Goal: Communication & Community: Answer question/provide support

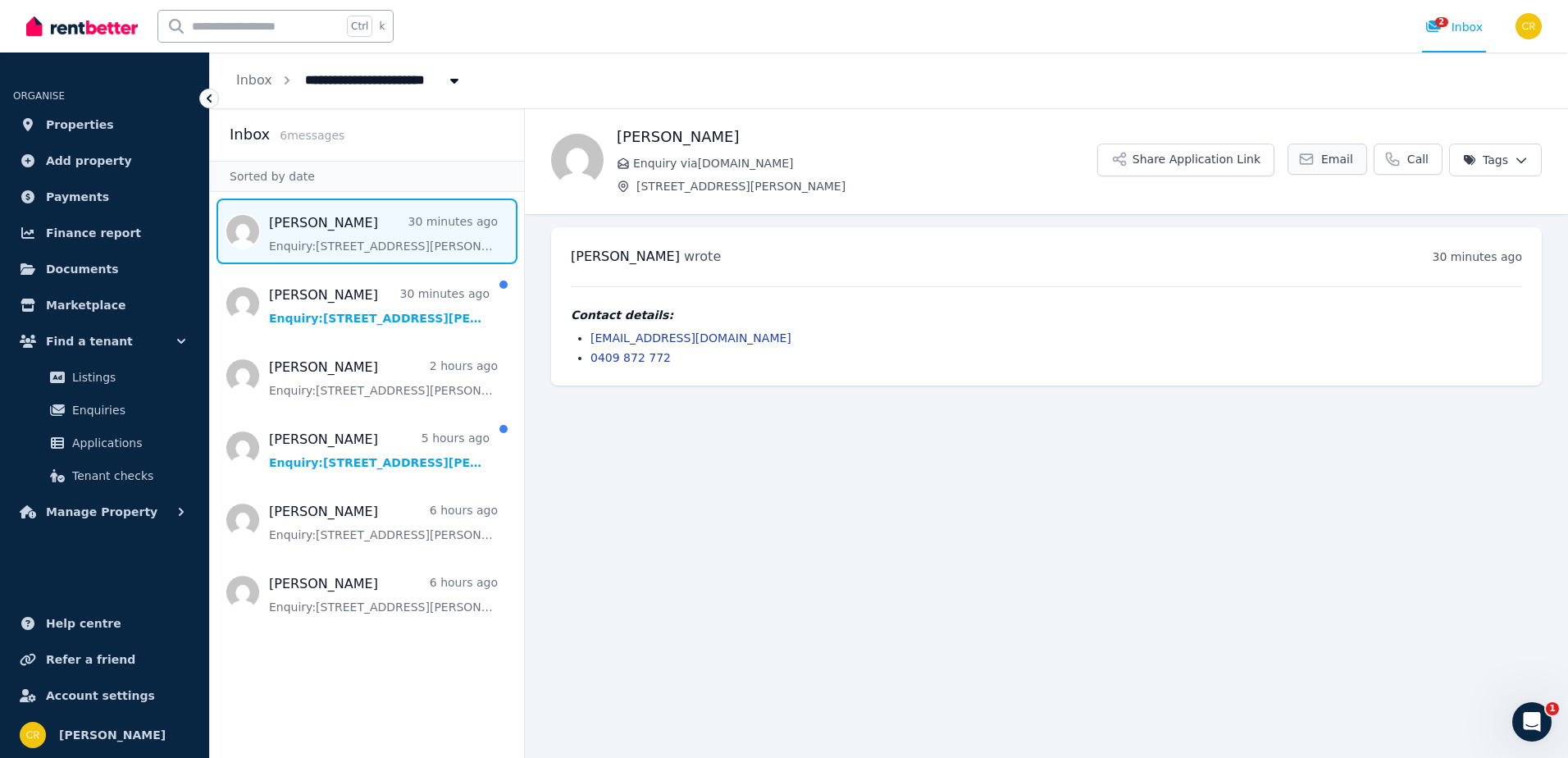
click at [1326, 164] on link "Email" at bounding box center [1328, 160] width 80 height 31
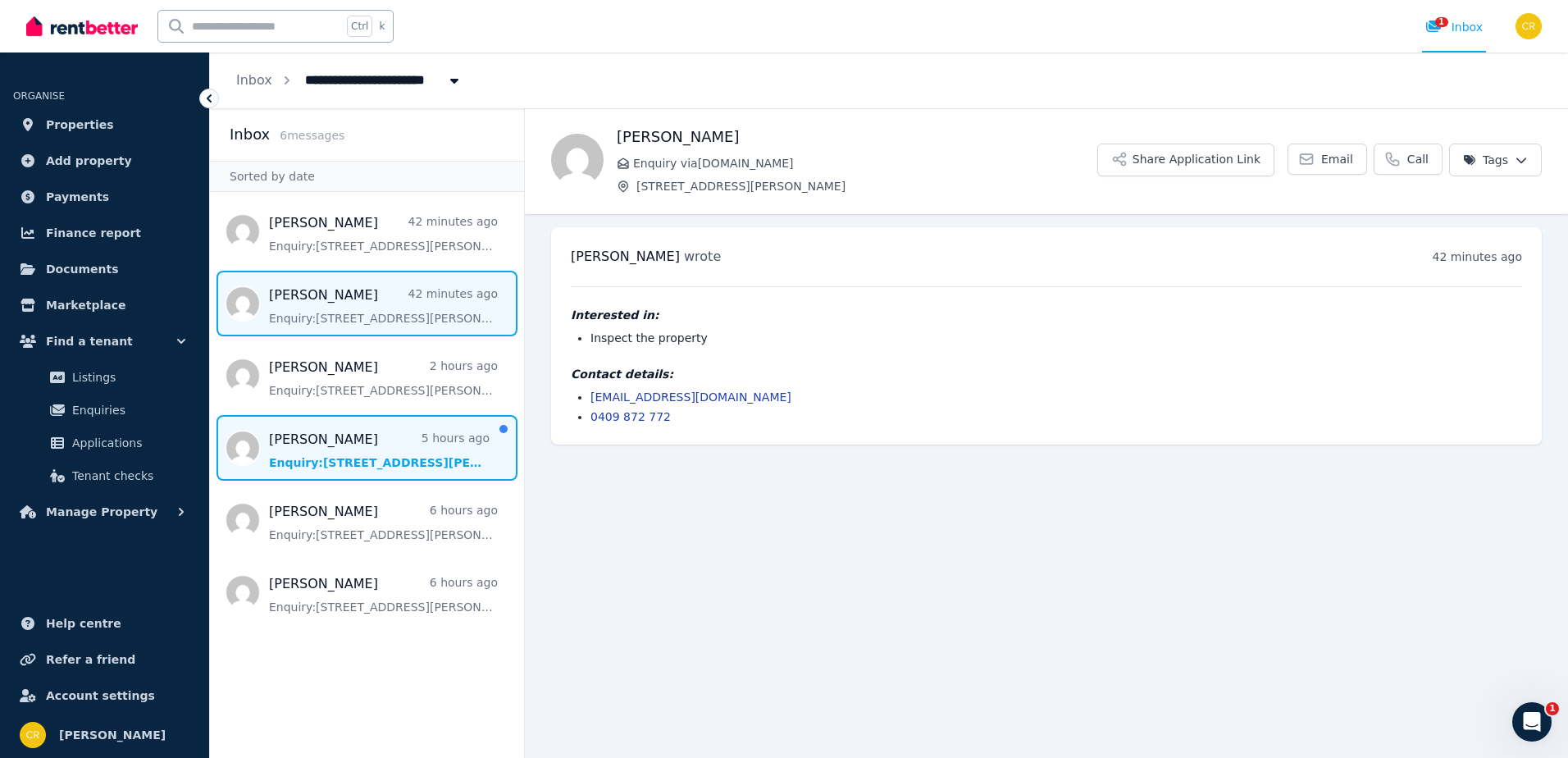
click at [349, 445] on span "Message list" at bounding box center [367, 448] width 314 height 65
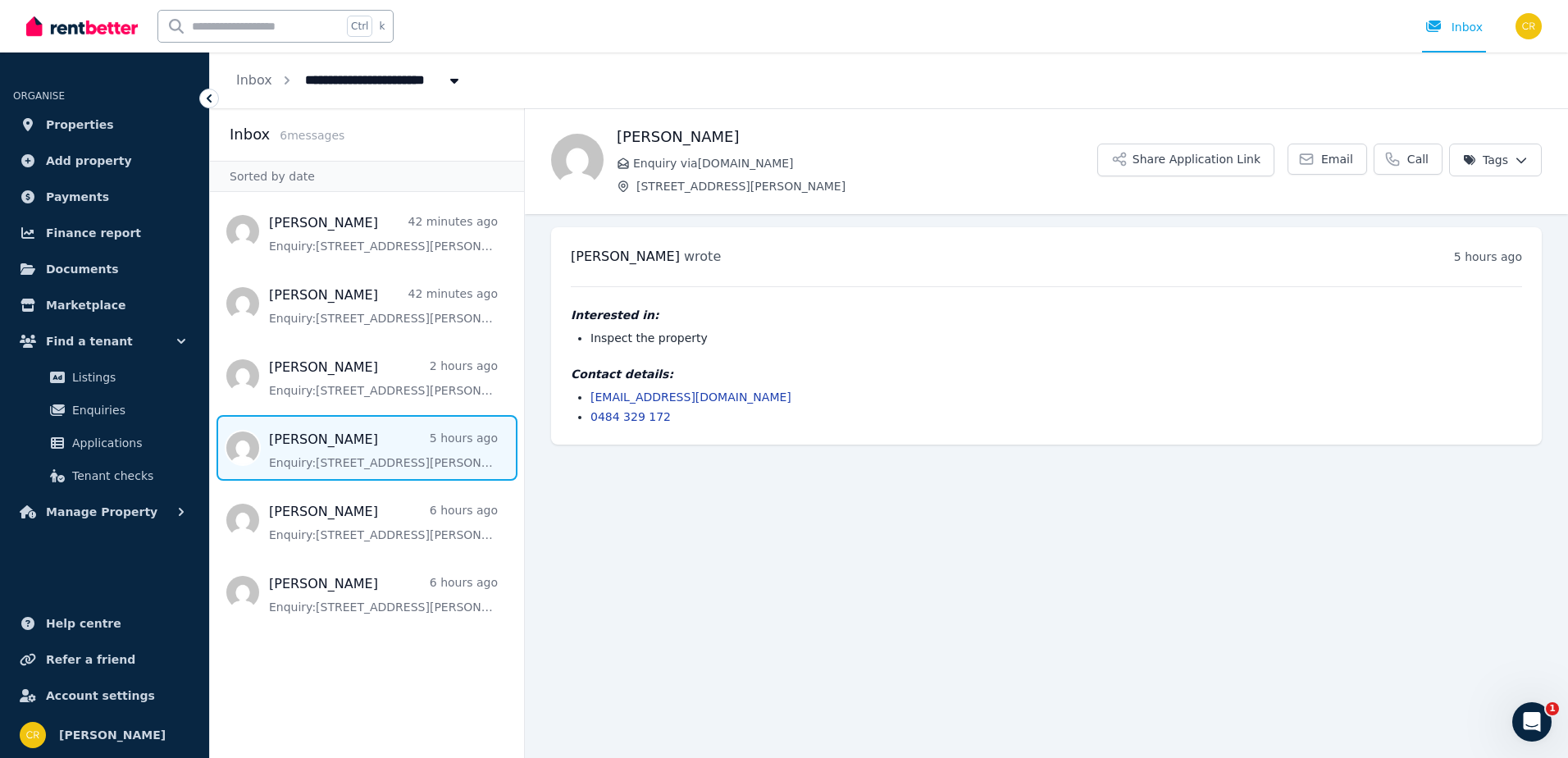
click at [624, 396] on link "beibhinndurnin2@gmail.com" at bounding box center [691, 396] width 201 height 13
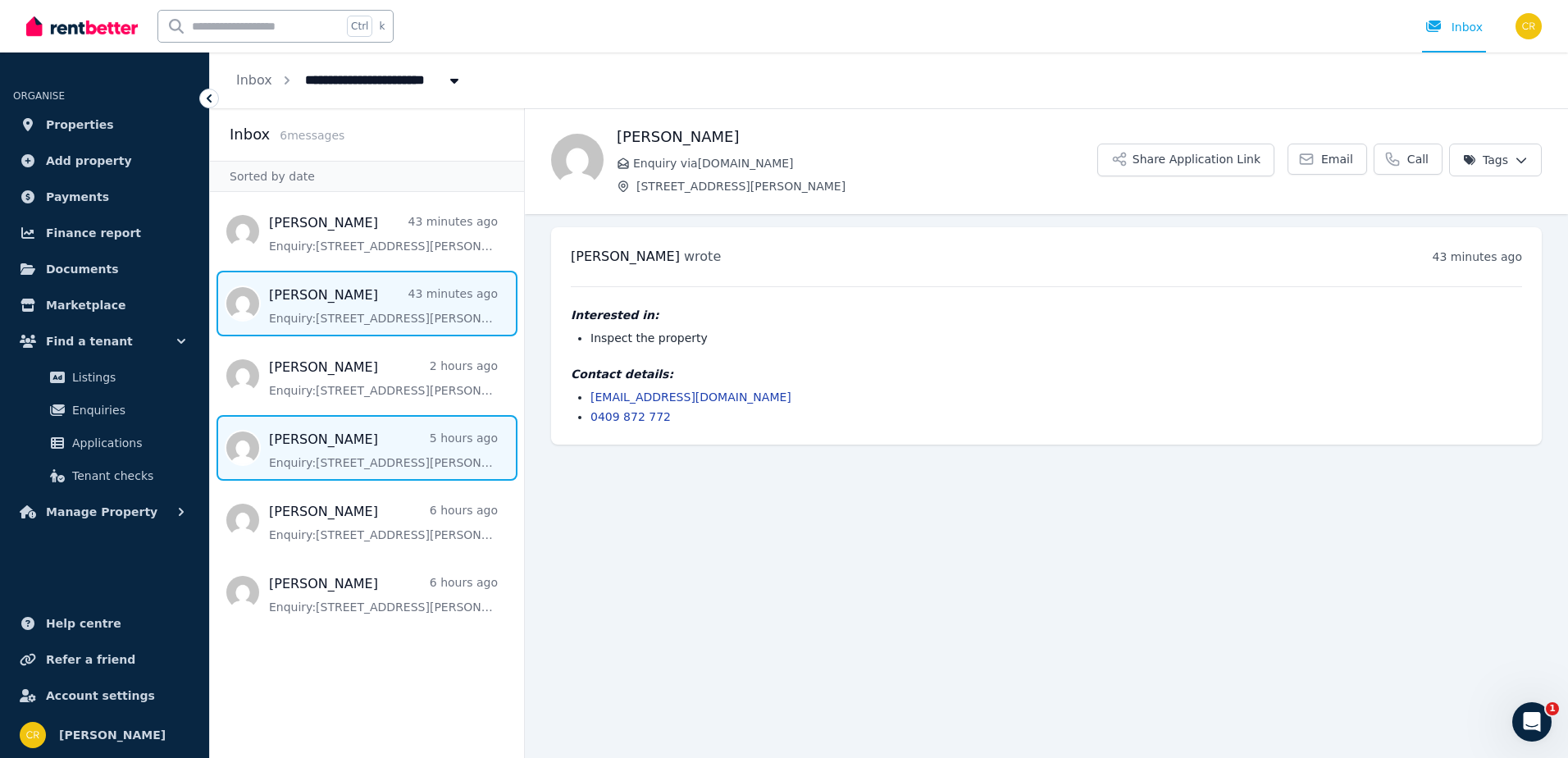
click at [423, 439] on span "Message list" at bounding box center [367, 448] width 314 height 65
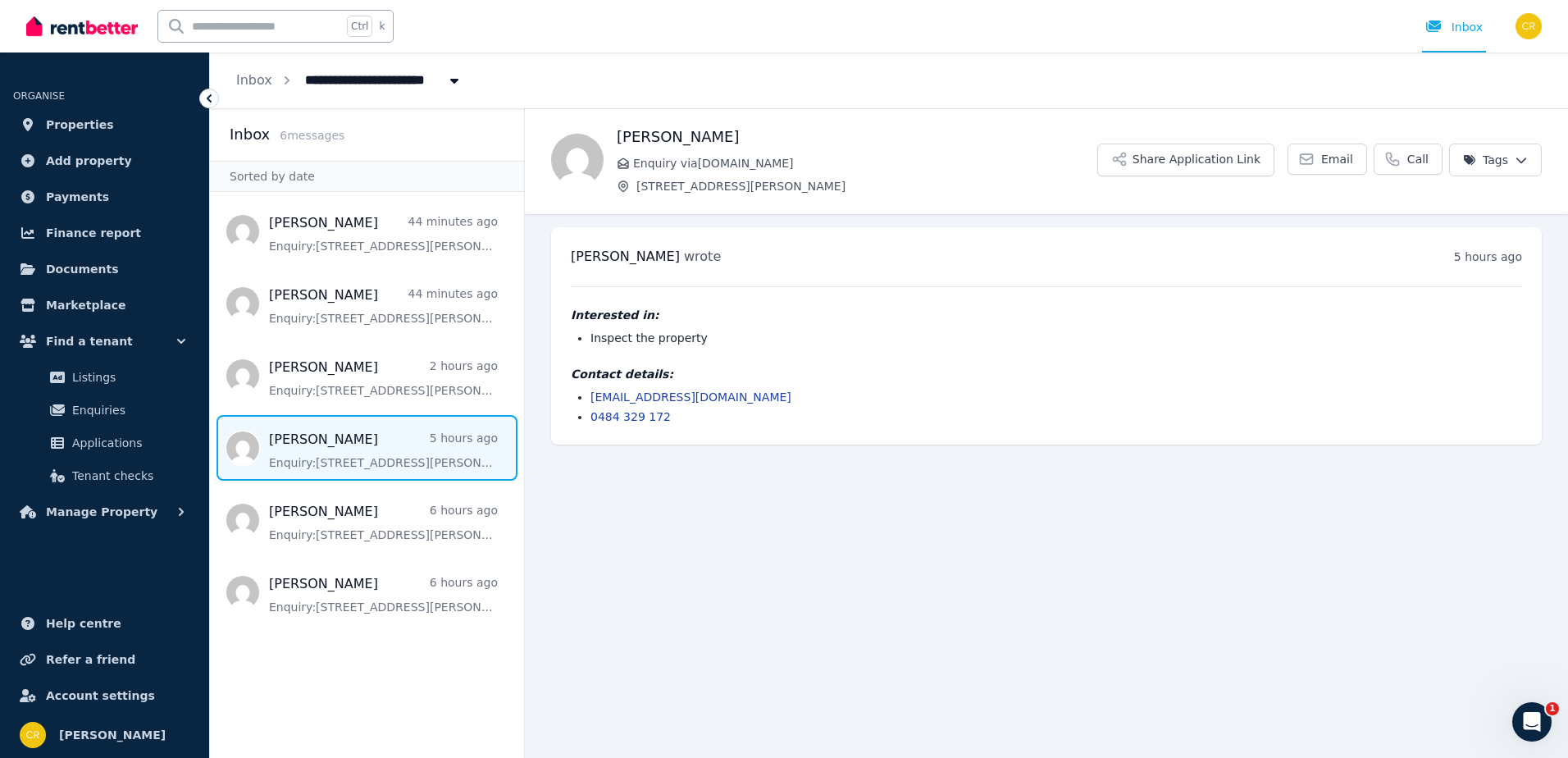
click at [640, 396] on link "beibhinndurnin2@gmail.com" at bounding box center [691, 396] width 201 height 13
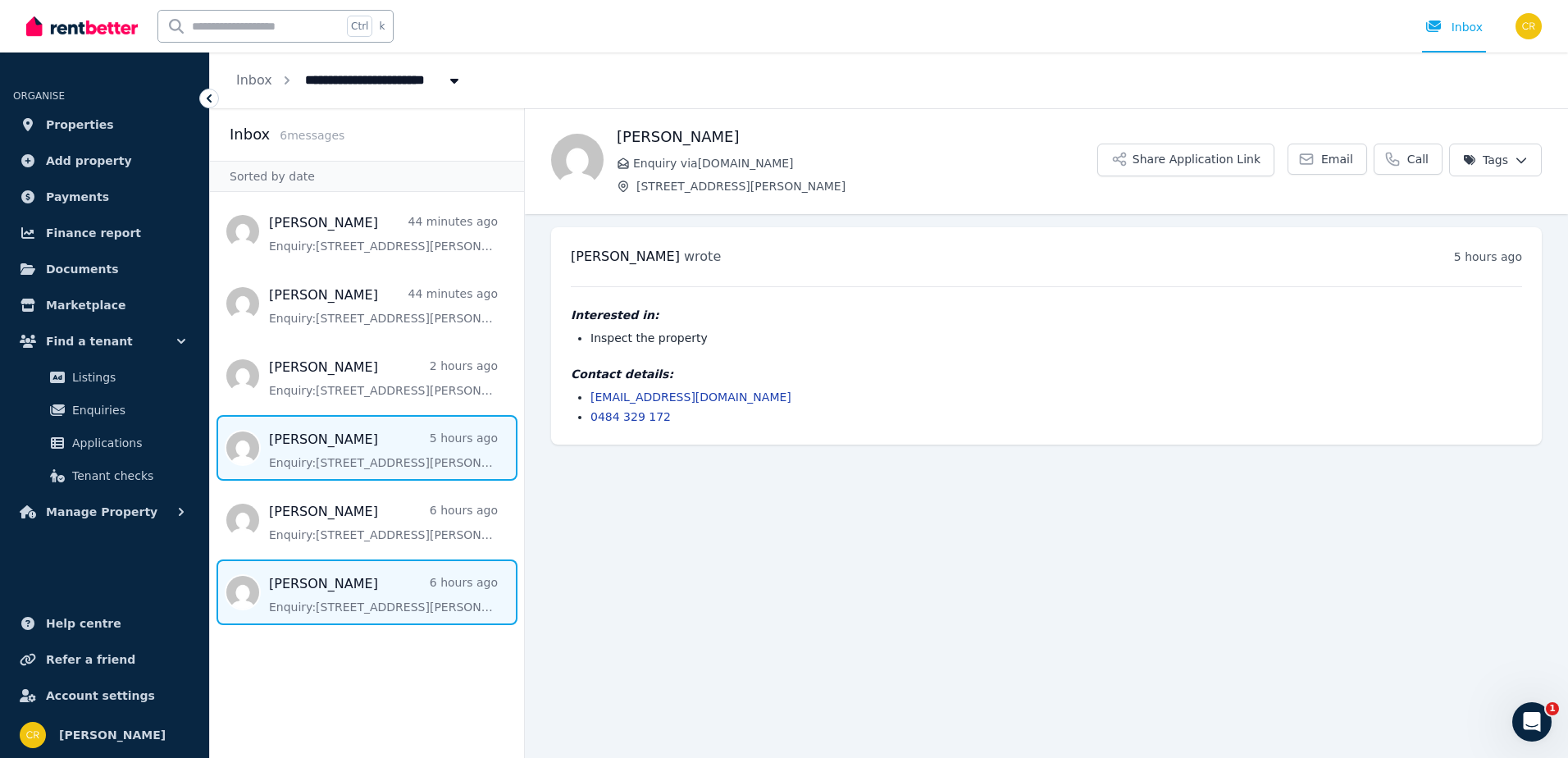
click at [365, 597] on span "Message list" at bounding box center [367, 592] width 314 height 65
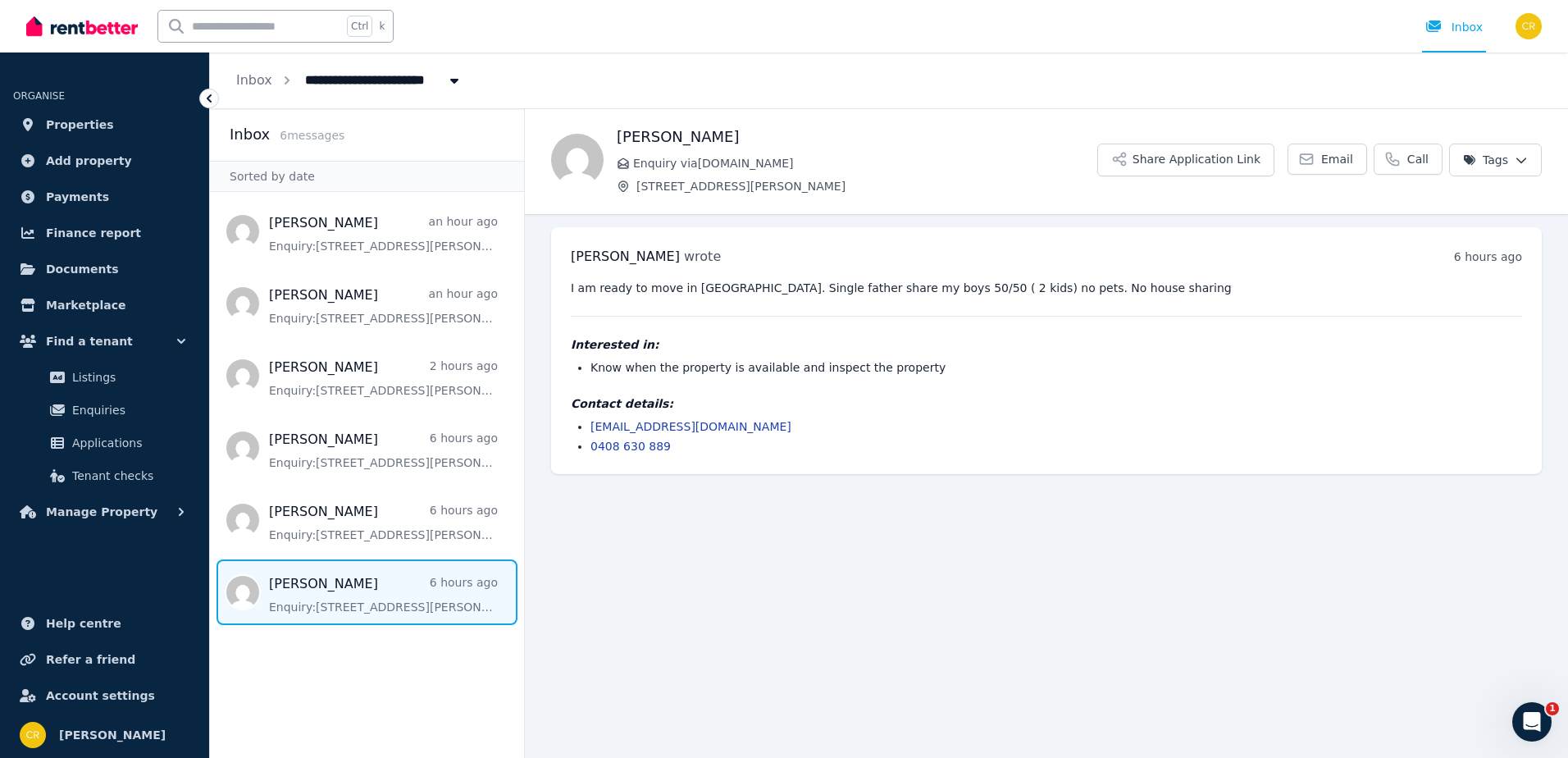
click at [620, 422] on link "indojason@hotmail.com" at bounding box center [691, 426] width 201 height 13
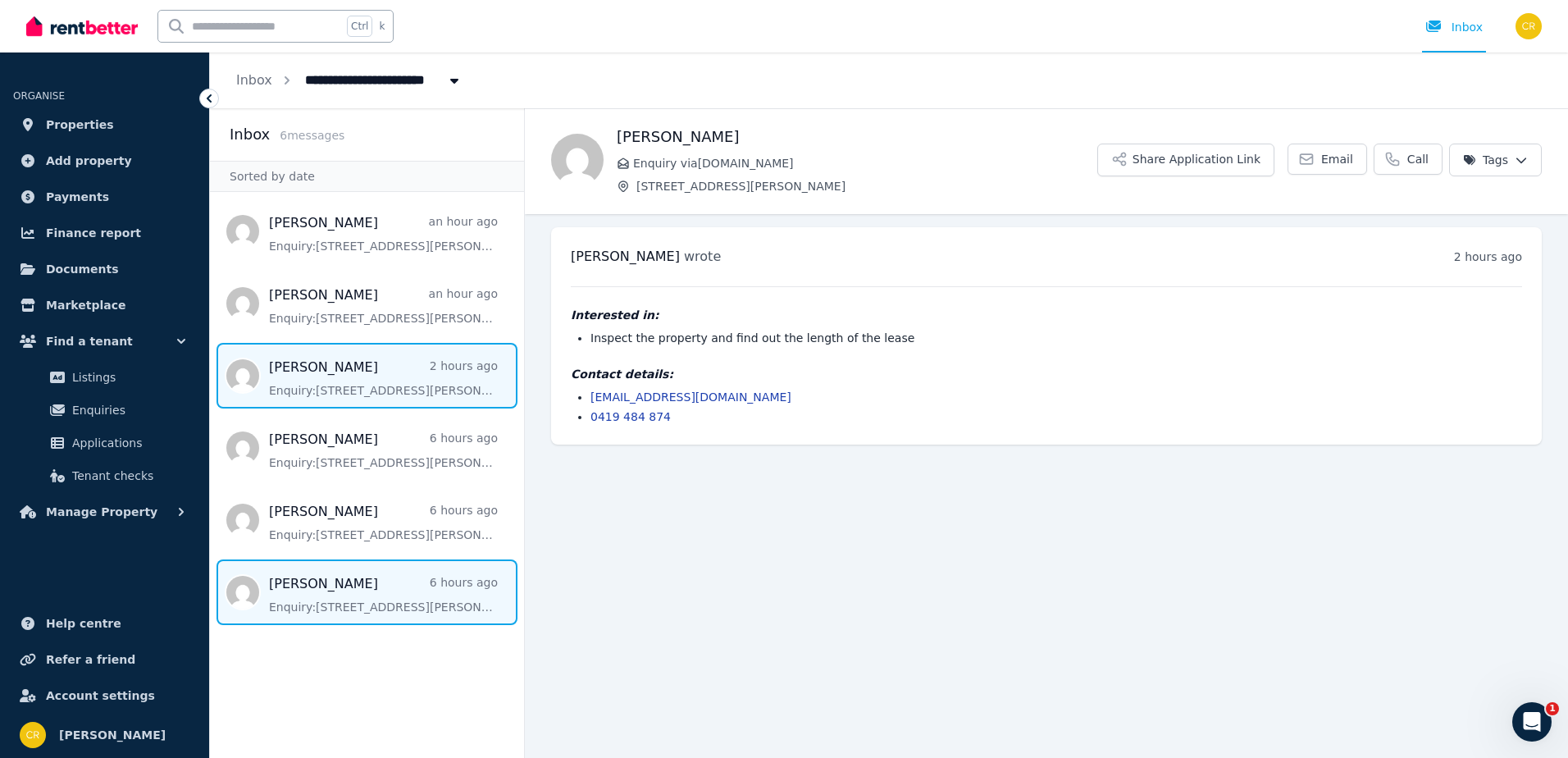
click at [361, 596] on span "Message list" at bounding box center [367, 592] width 314 height 65
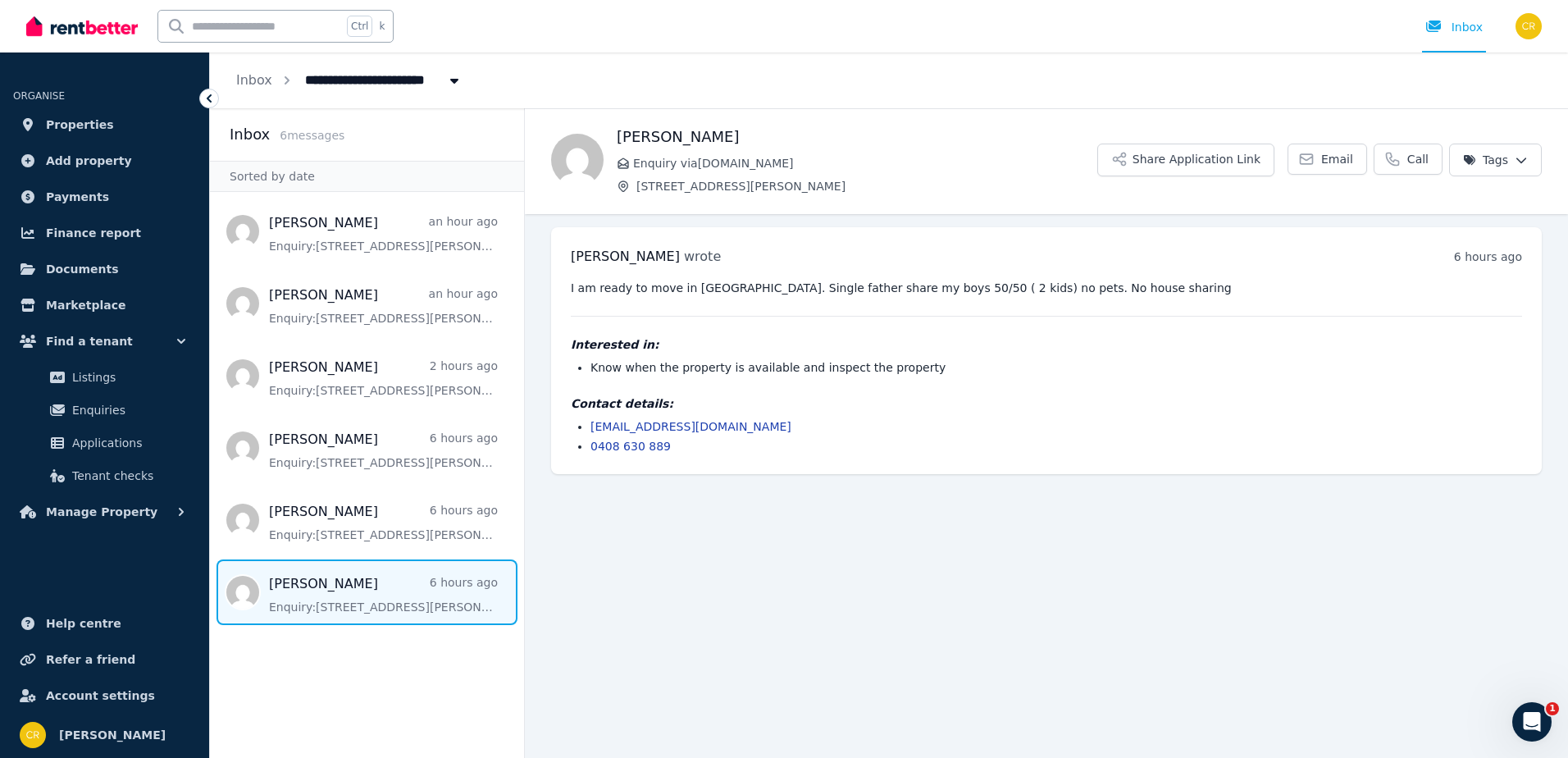
click at [601, 425] on link "indojason@hotmail.com" at bounding box center [691, 426] width 201 height 13
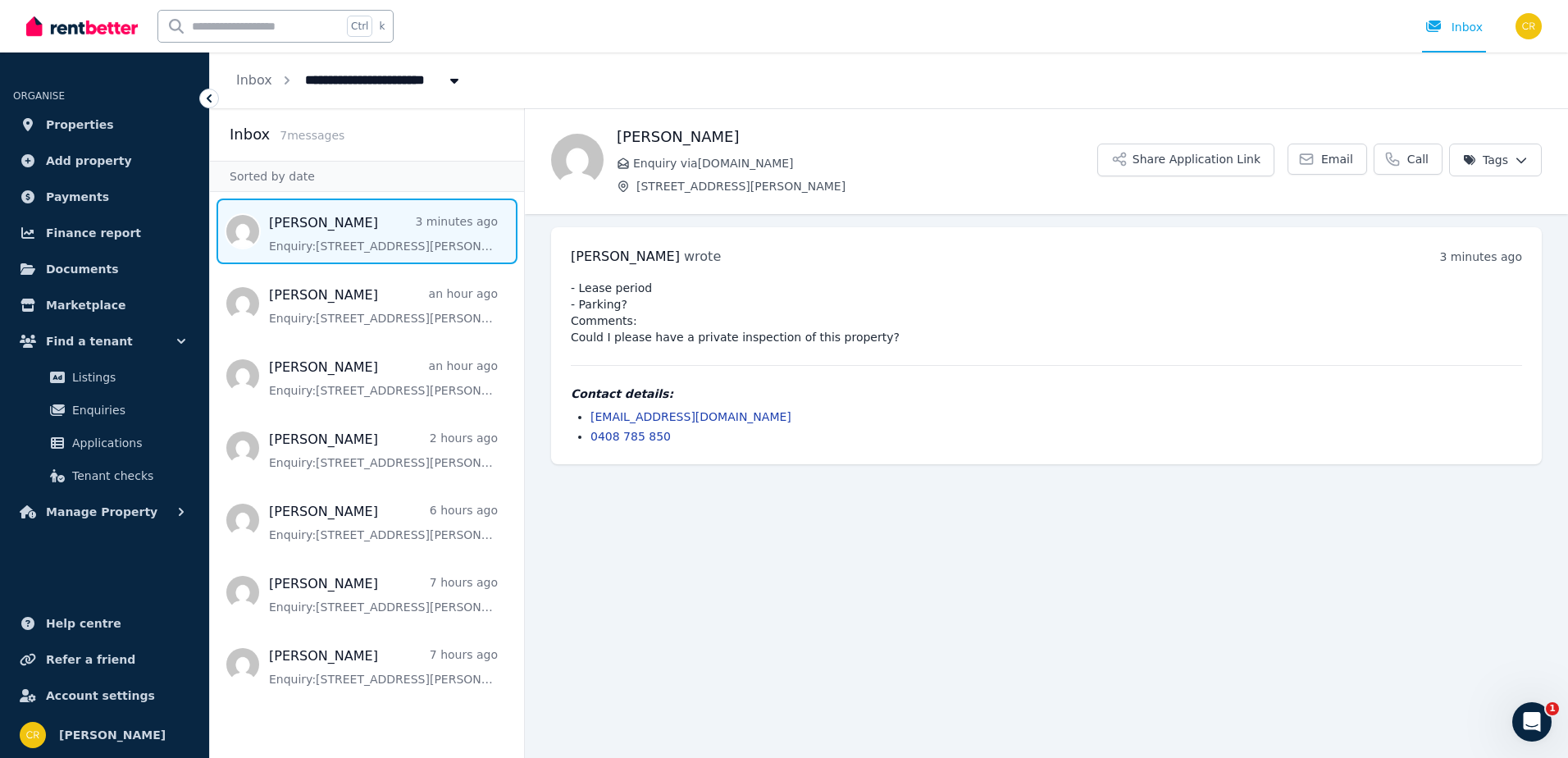
click at [611, 420] on link "[EMAIL_ADDRESS][DOMAIN_NAME]" at bounding box center [691, 416] width 201 height 13
